Goal: Transaction & Acquisition: Download file/media

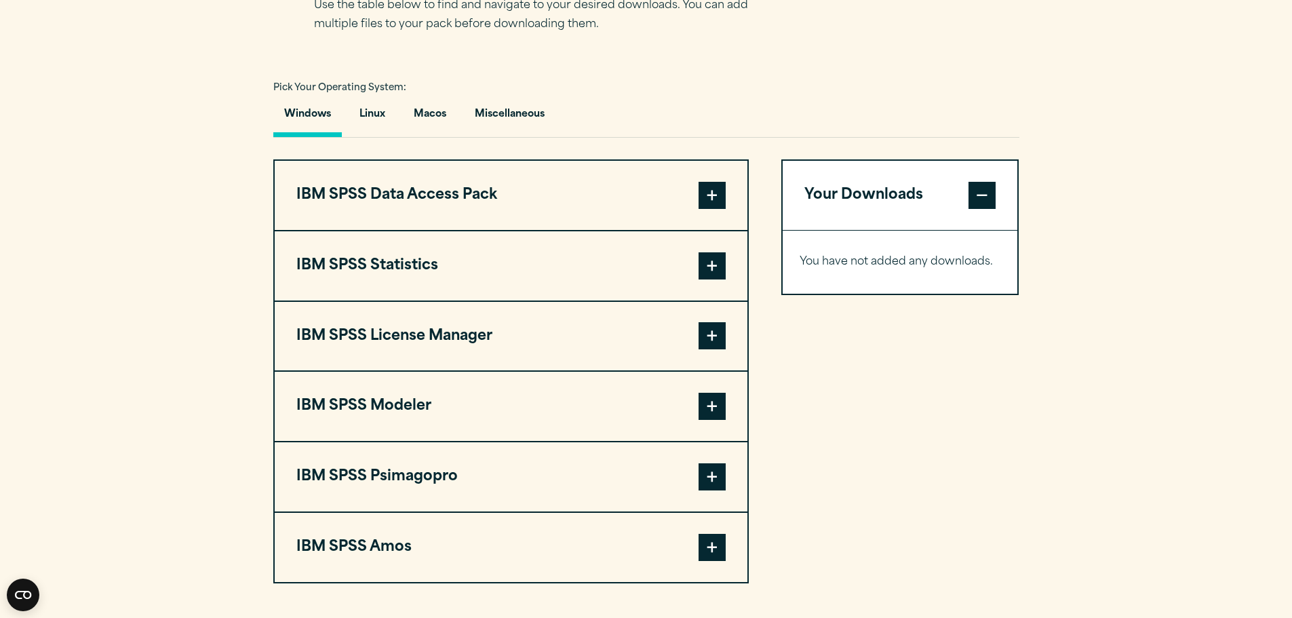
scroll to position [949, 0]
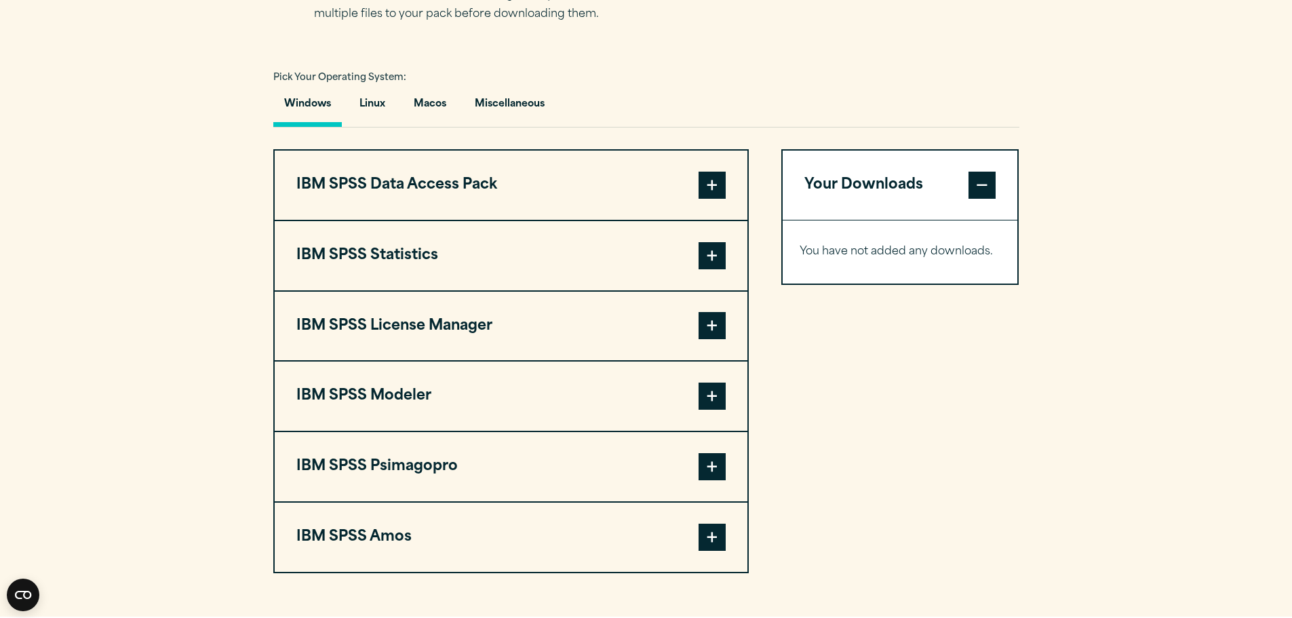
click at [707, 250] on span at bounding box center [711, 255] width 27 height 27
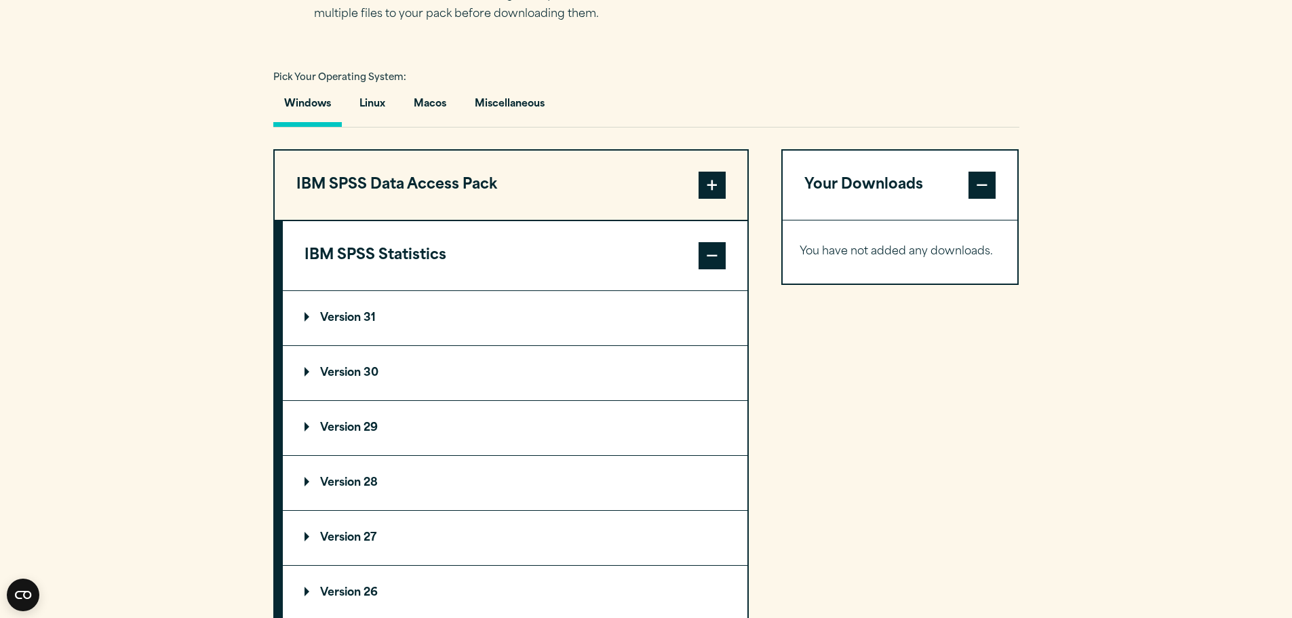
click at [347, 319] on p "Version 31" at bounding box center [339, 318] width 71 height 11
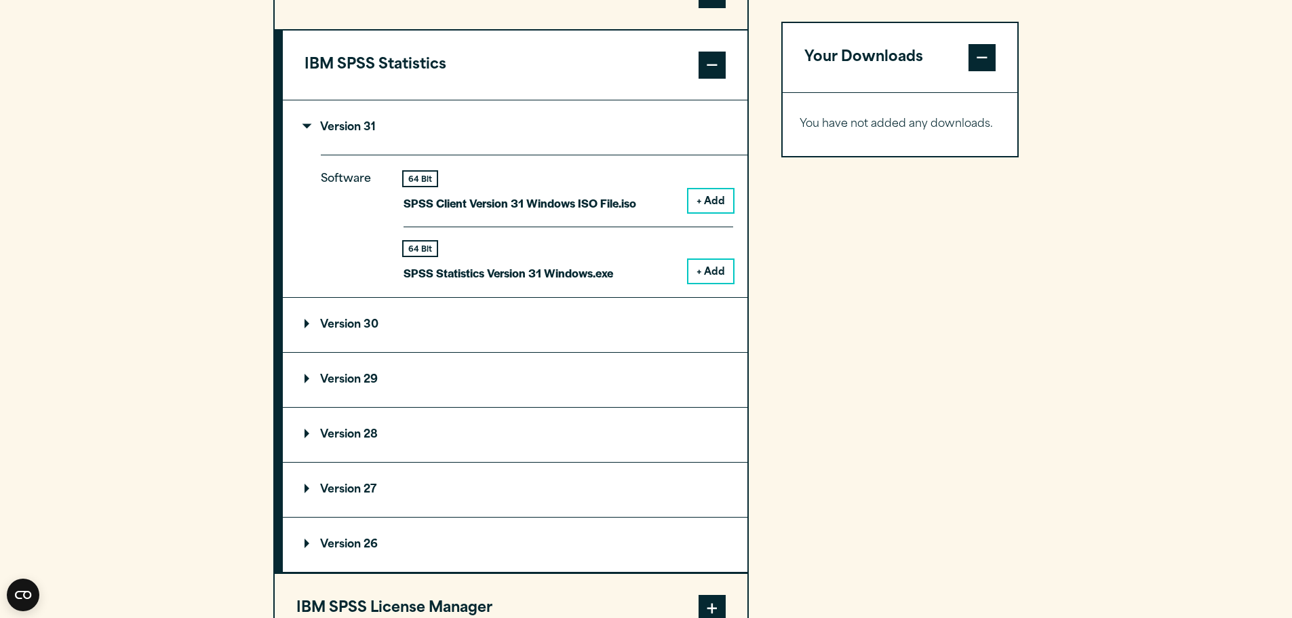
scroll to position [1085, 0]
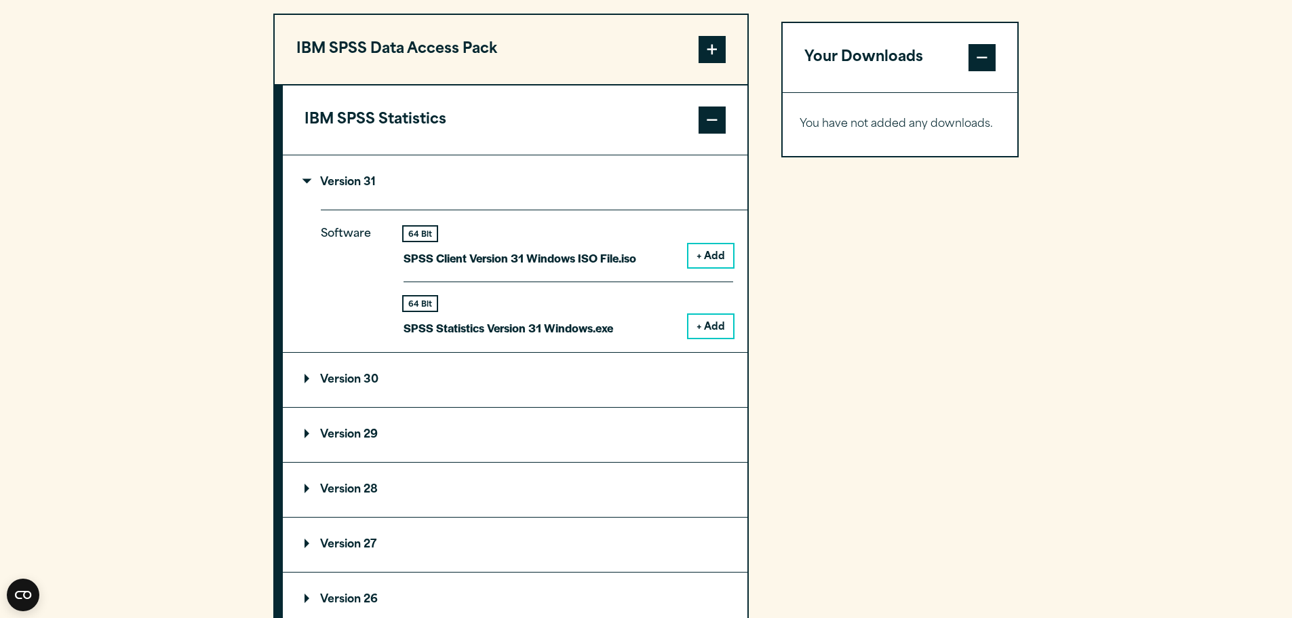
click at [313, 382] on p "Version 30" at bounding box center [341, 379] width 74 height 11
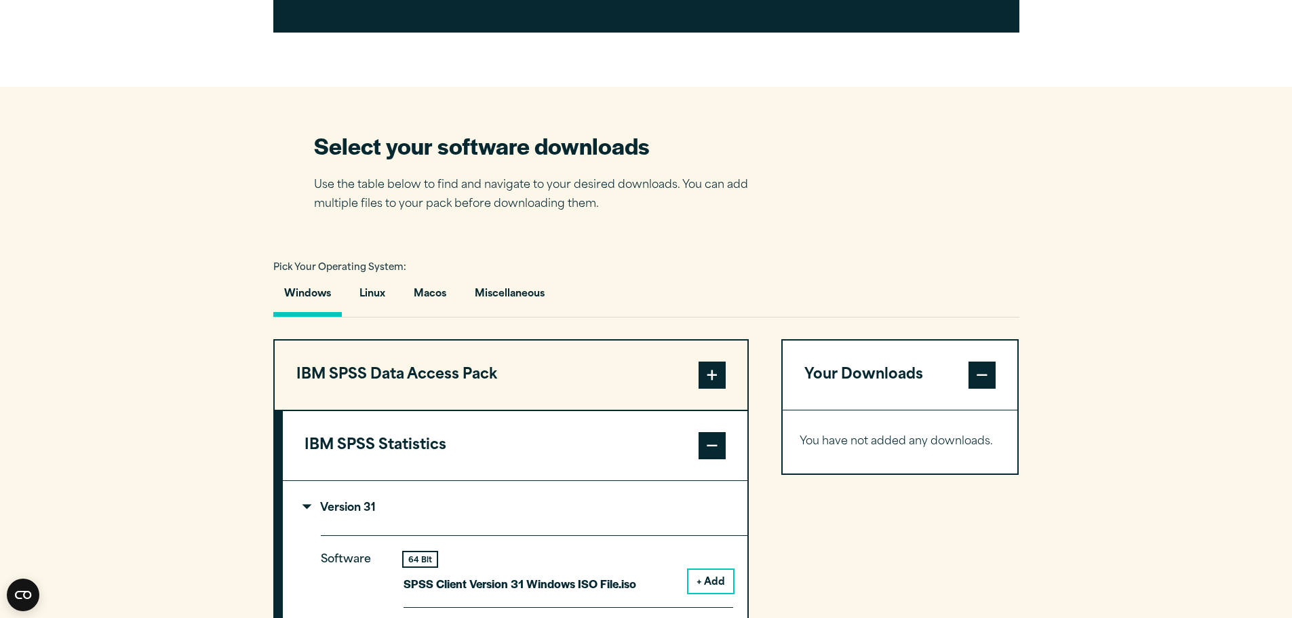
scroll to position [814, 0]
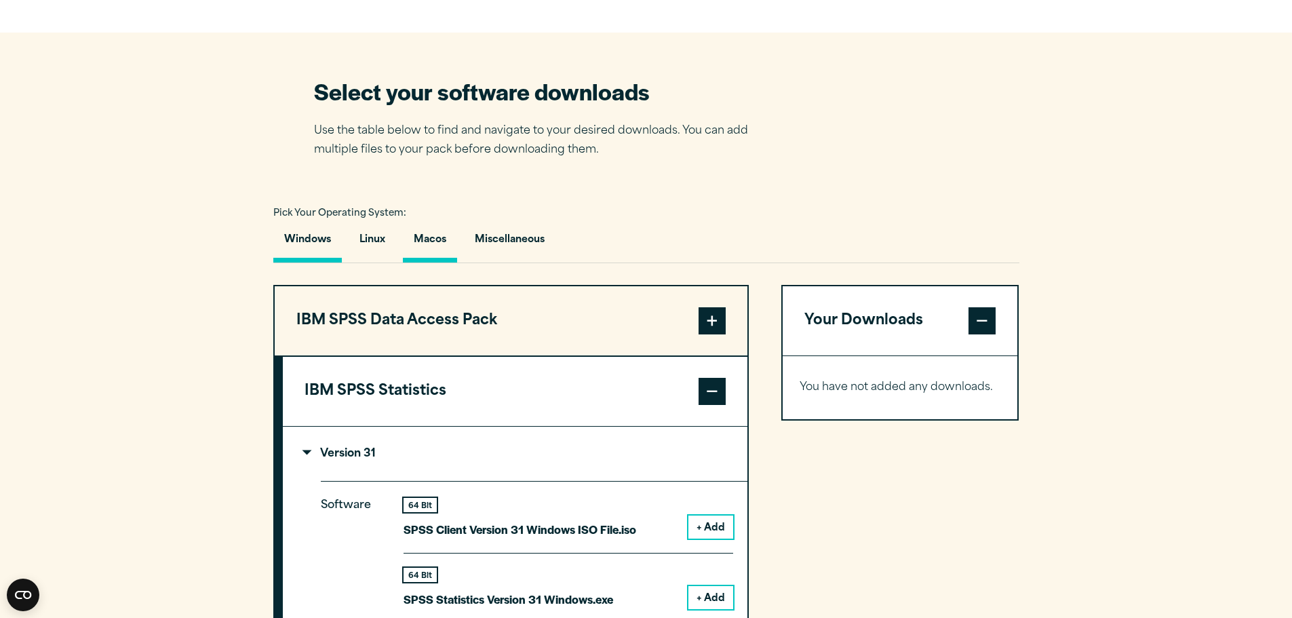
click at [425, 240] on button "Macos" at bounding box center [430, 243] width 54 height 39
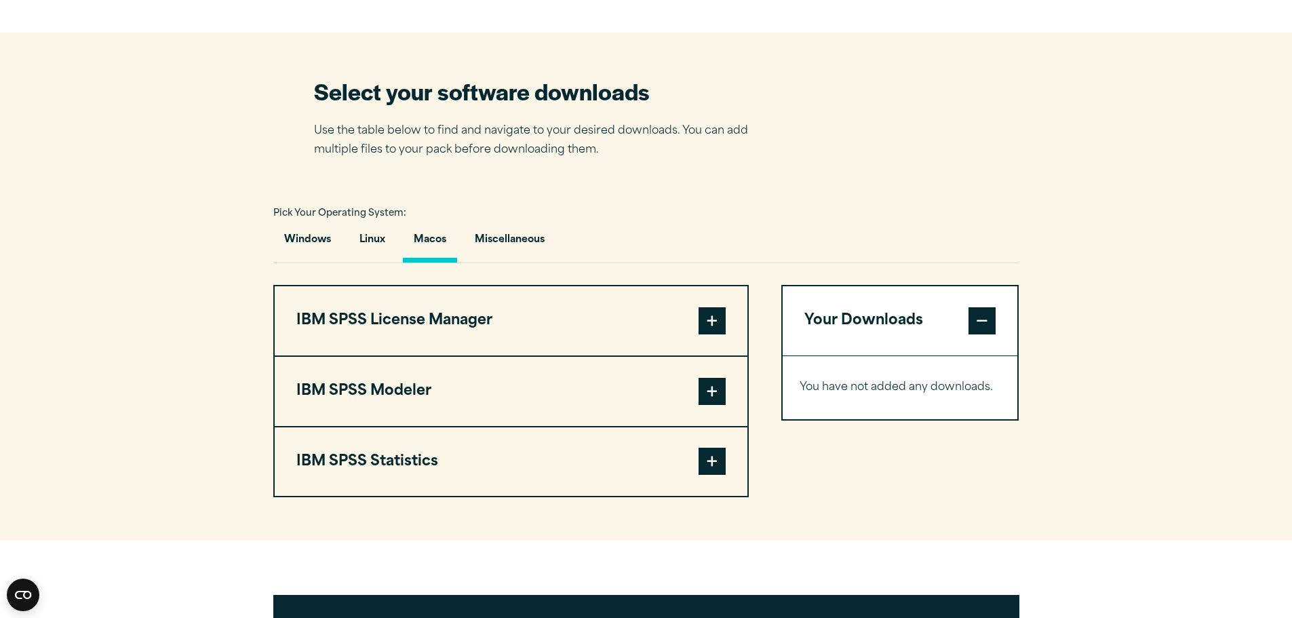
click at [708, 466] on span at bounding box center [711, 461] width 27 height 27
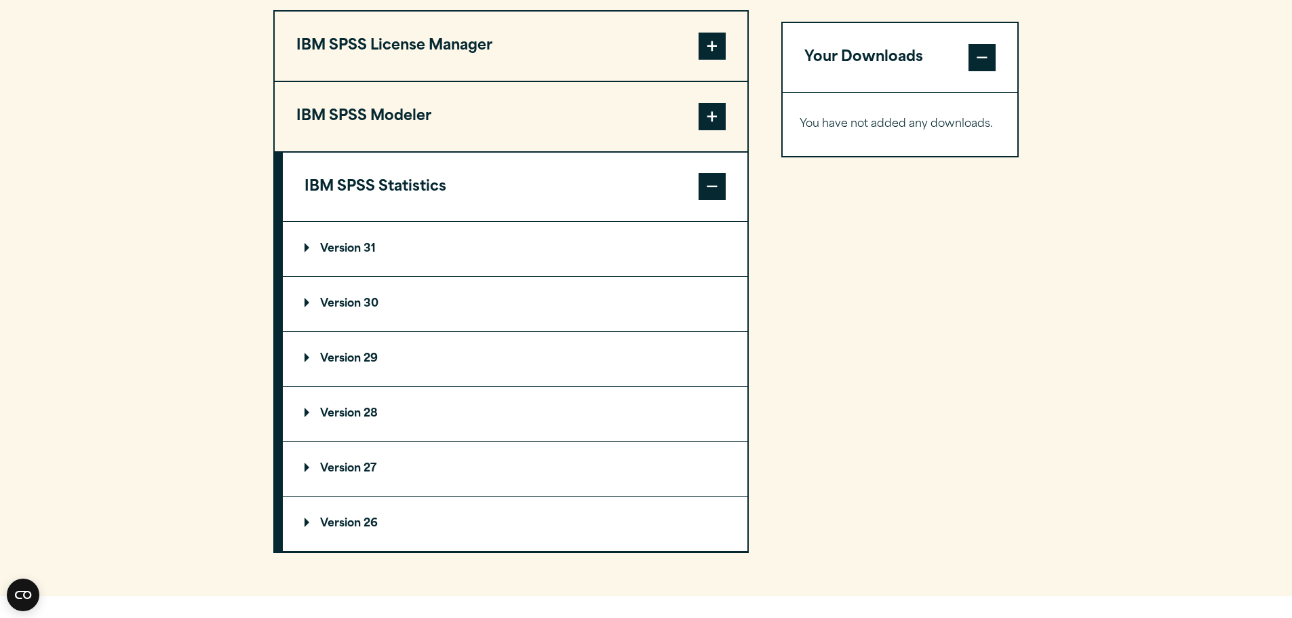
scroll to position [1153, 0]
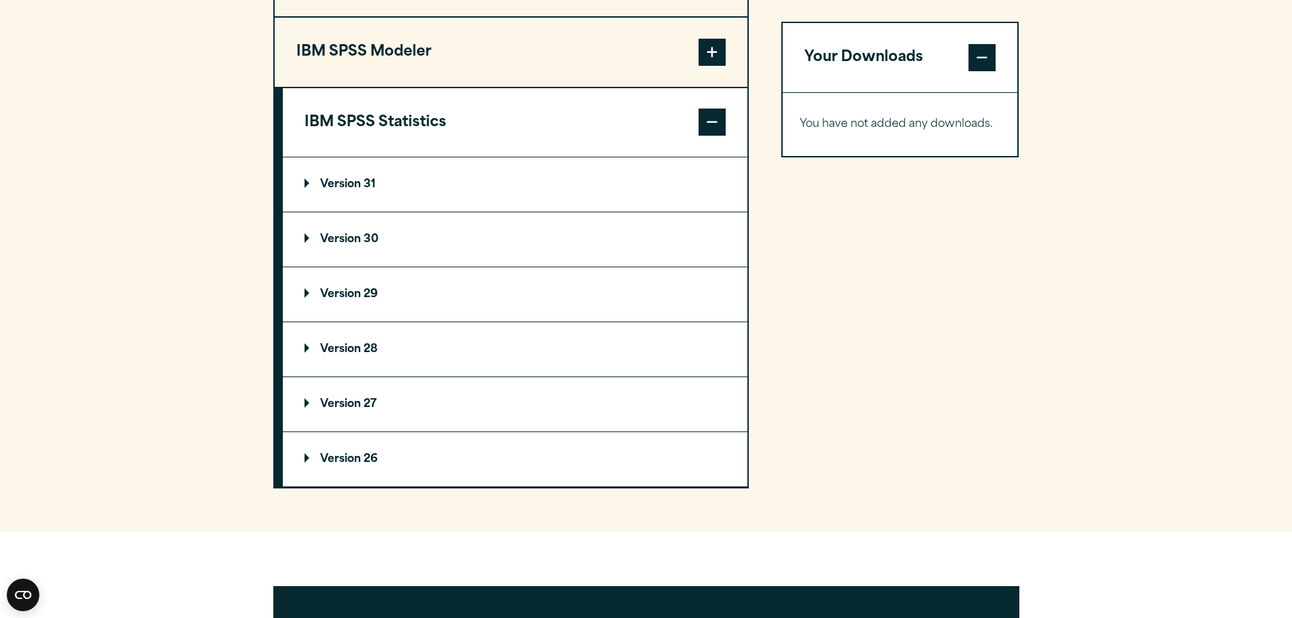
click at [333, 180] on p "Version 31" at bounding box center [339, 184] width 71 height 11
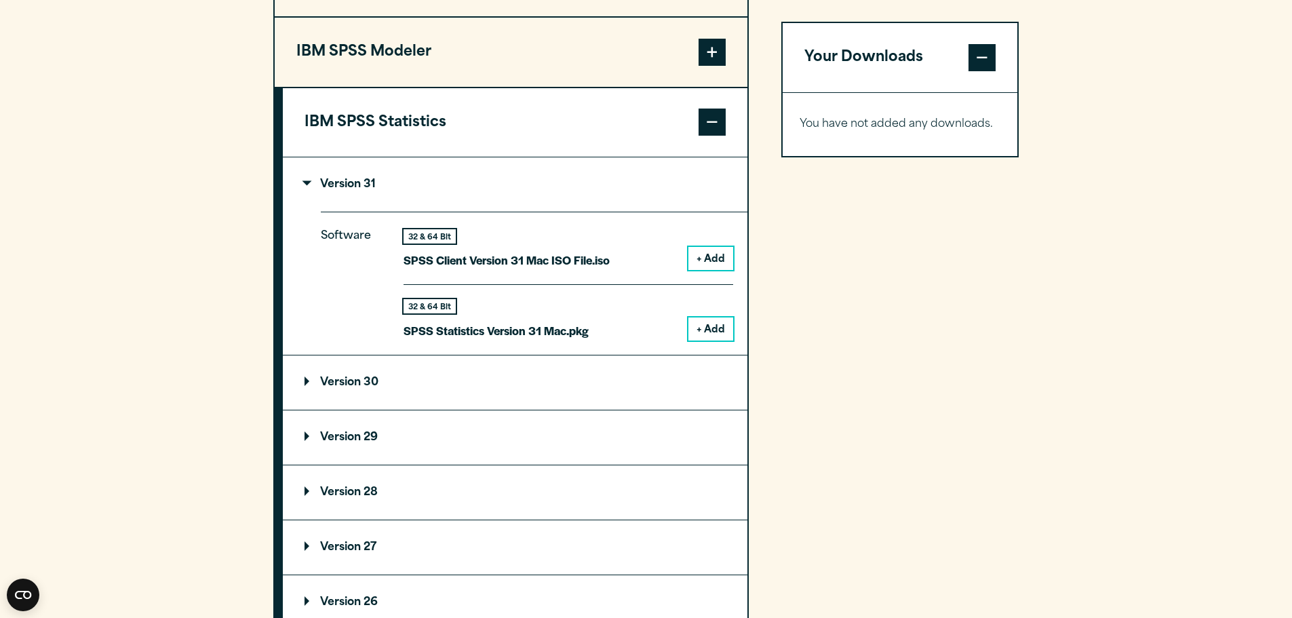
click at [714, 330] on button "+ Add" at bounding box center [710, 328] width 45 height 23
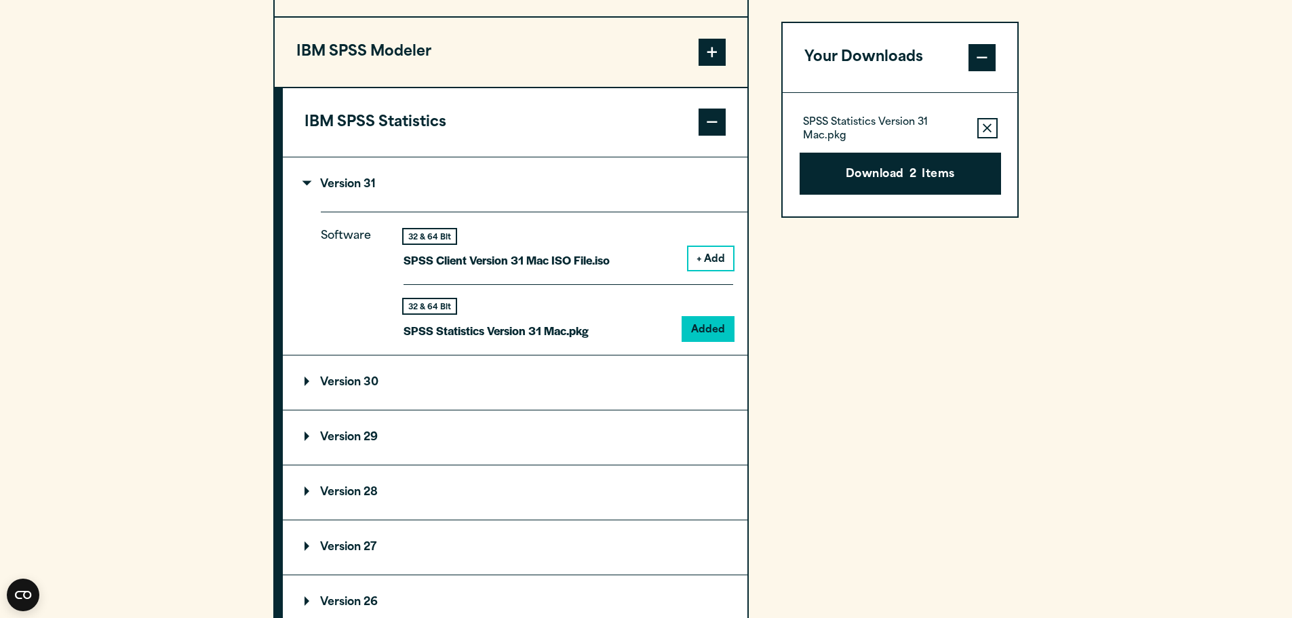
click at [958, 183] on button "Download 2 Items" at bounding box center [900, 174] width 201 height 42
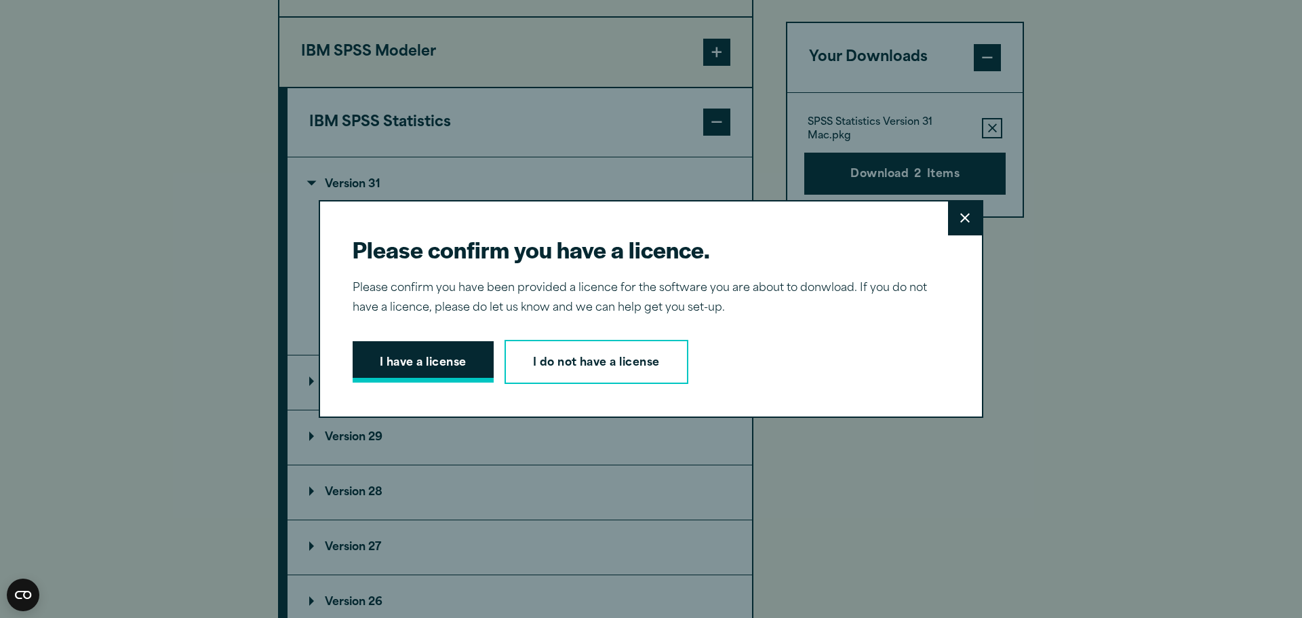
click at [426, 363] on button "I have a license" at bounding box center [423, 362] width 141 height 42
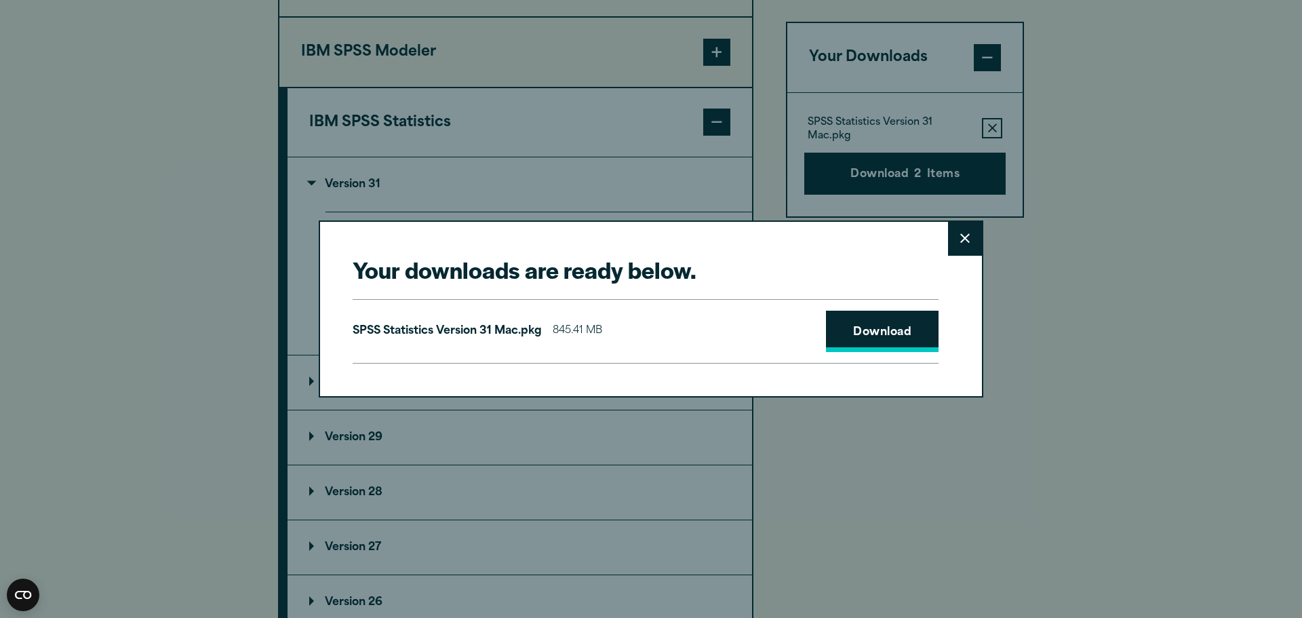
click at [888, 334] on link "Download" at bounding box center [882, 332] width 113 height 42
click at [949, 235] on button "Close" at bounding box center [965, 239] width 34 height 34
